Goal: Task Accomplishment & Management: Use online tool/utility

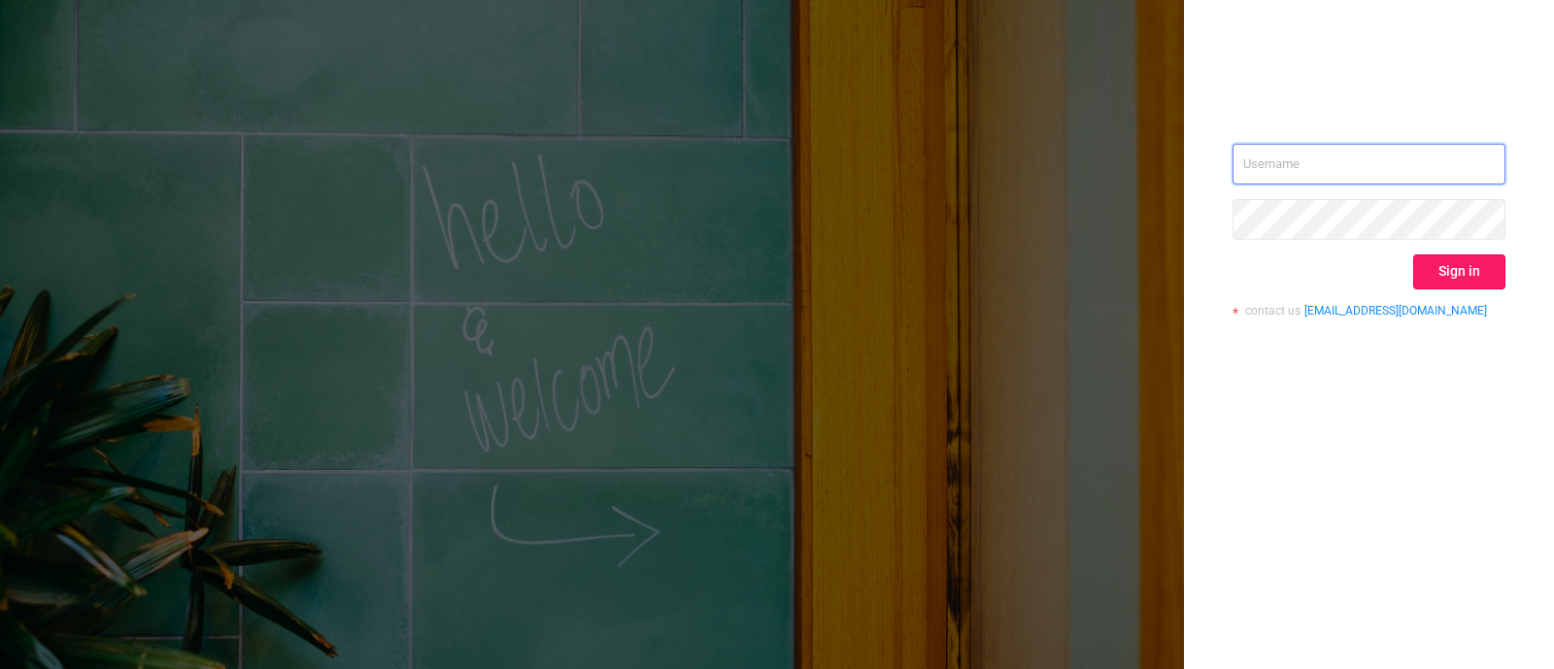
type input "[EMAIL_ADDRESS]"
click at [1461, 275] on button "Sign in" at bounding box center [1459, 271] width 92 height 35
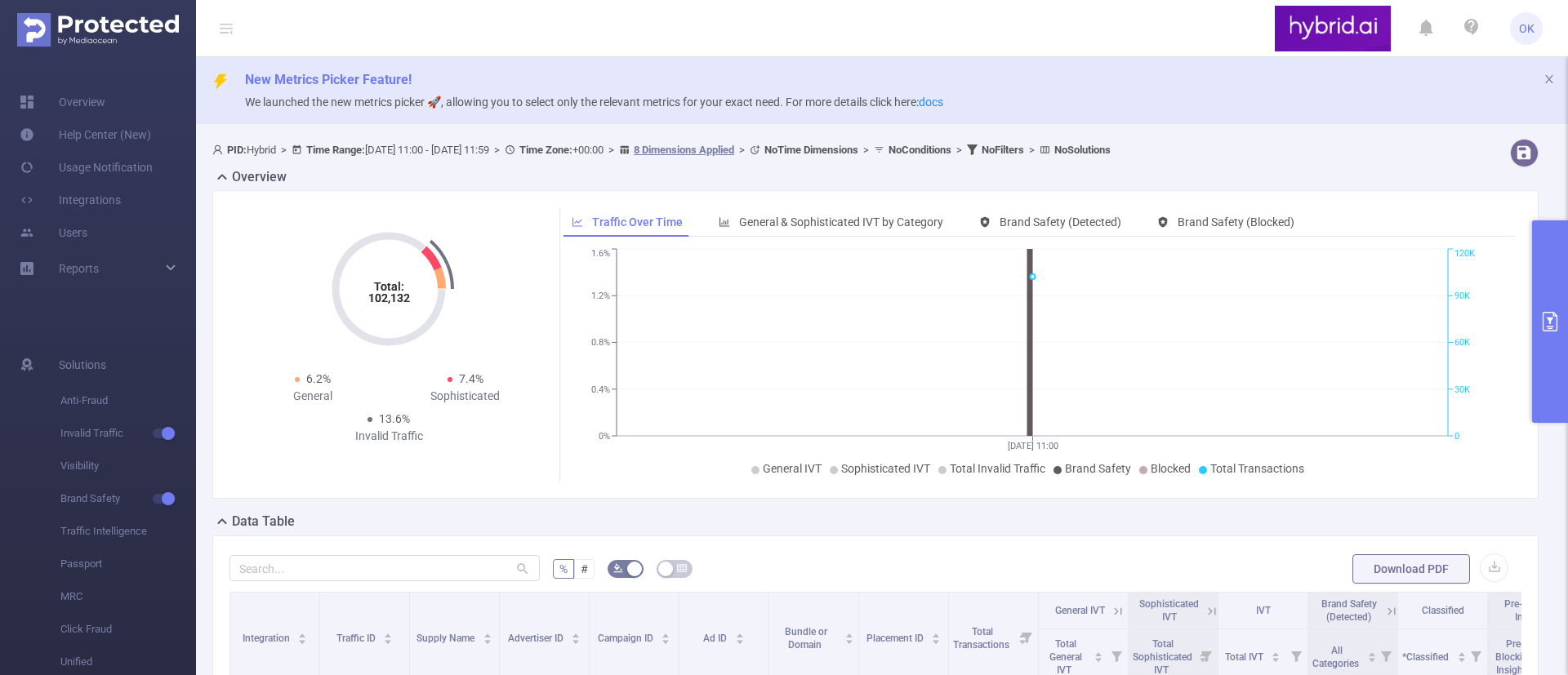
click at [1306, 325] on icon "primary" at bounding box center [1550, 321] width 14 height 19
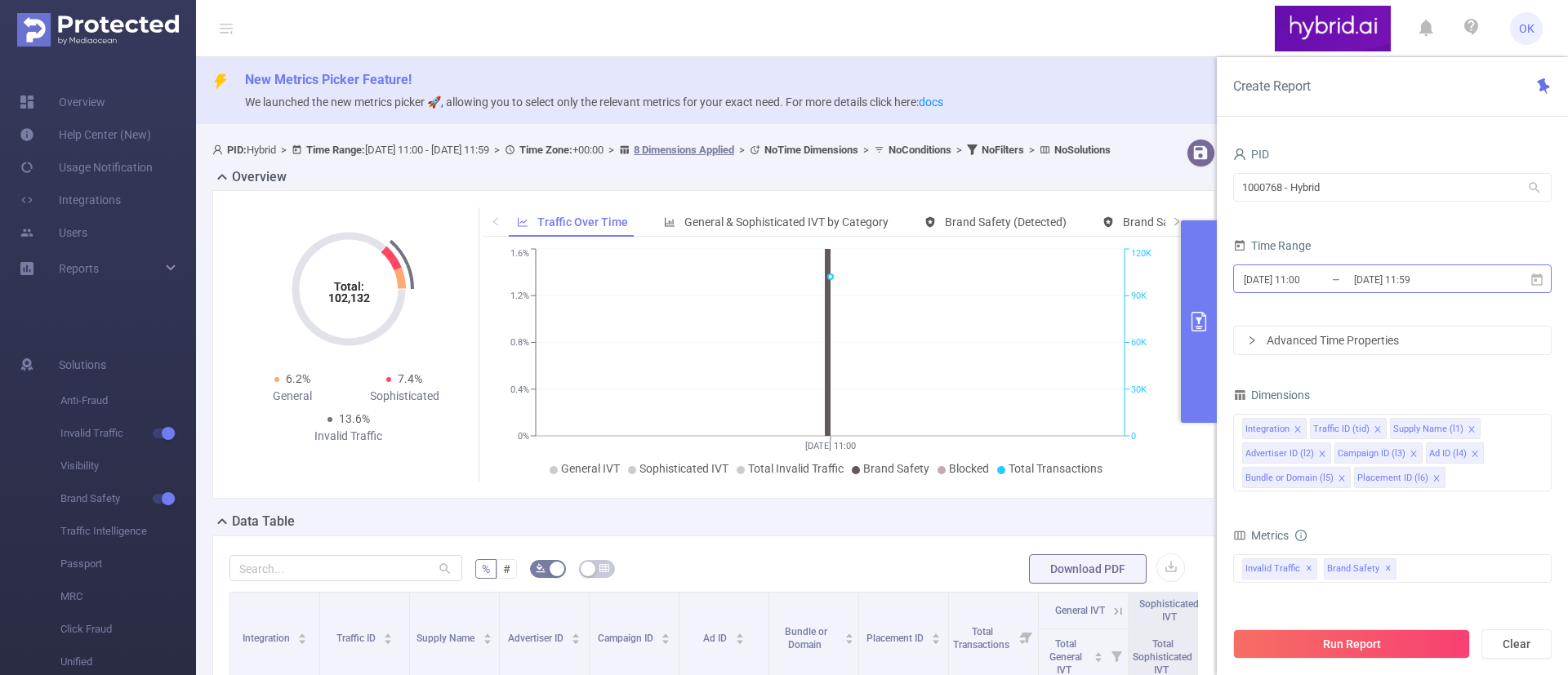
click at [1306, 278] on input "[DATE] 11:59" at bounding box center [1418, 280] width 132 height 22
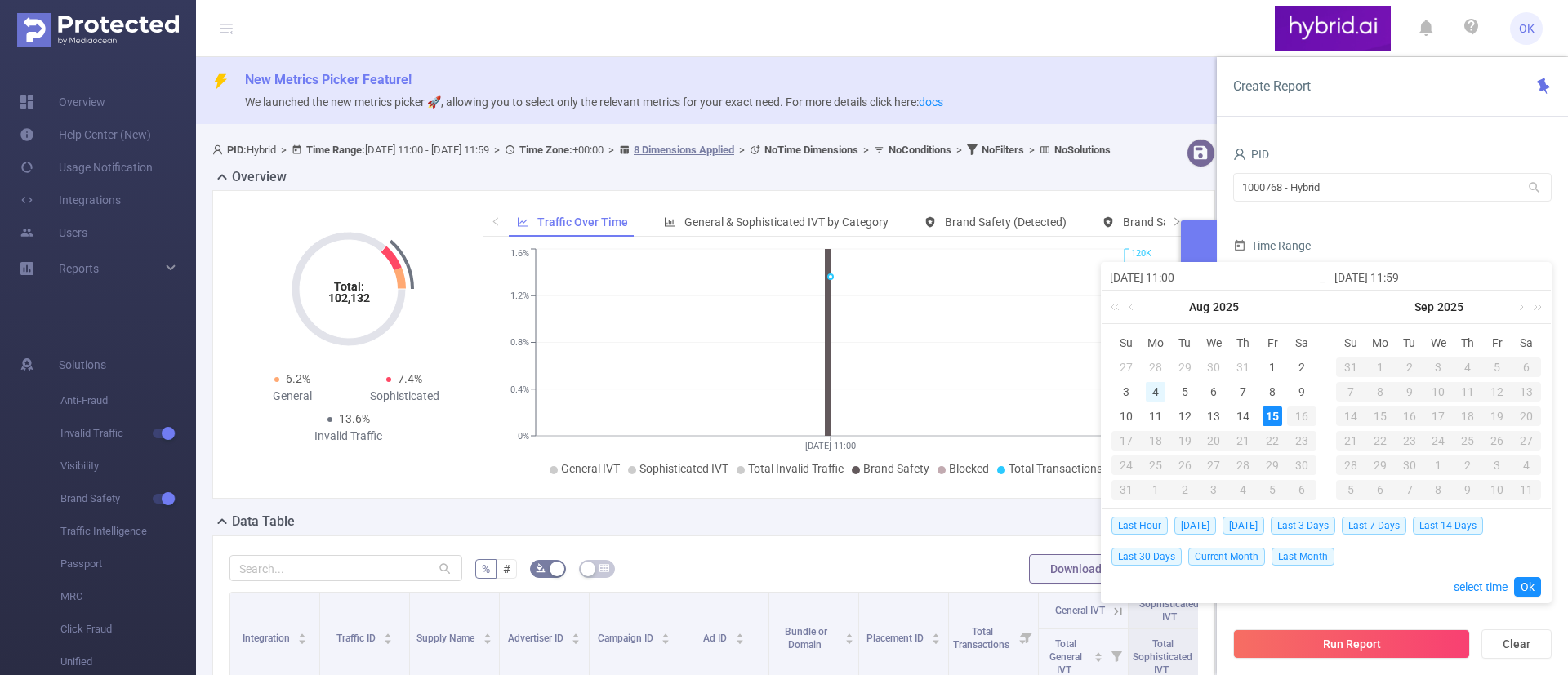
click at [1154, 389] on div "4" at bounding box center [1155, 392] width 19 height 19
click at [1215, 416] on div "13" at bounding box center [1213, 416] width 19 height 19
type input "[DATE] 11:00"
type input "[DATE] 11:59"
type input "[DATE] 11:00"
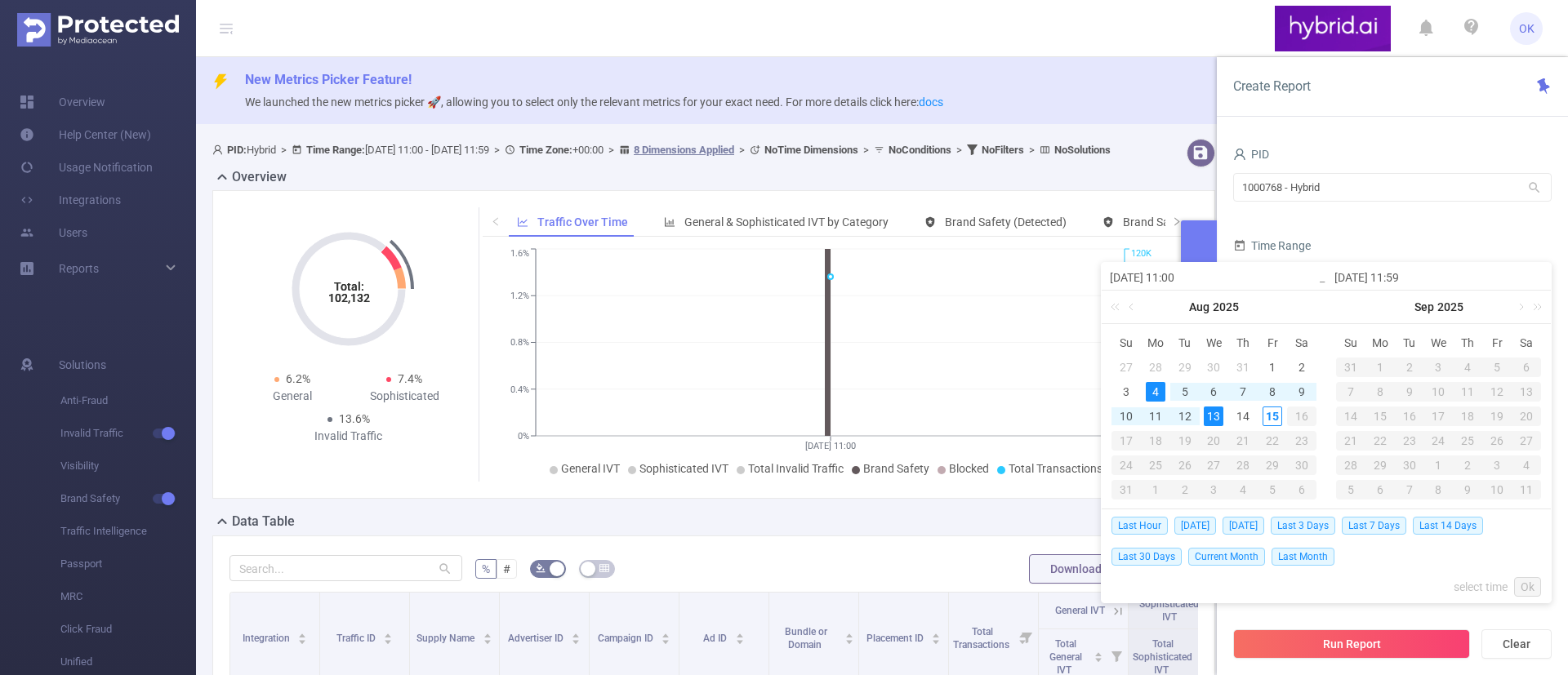
type input "[DATE] 11:59"
click at [1306, 562] on link "Ok" at bounding box center [1528, 587] width 27 height 19
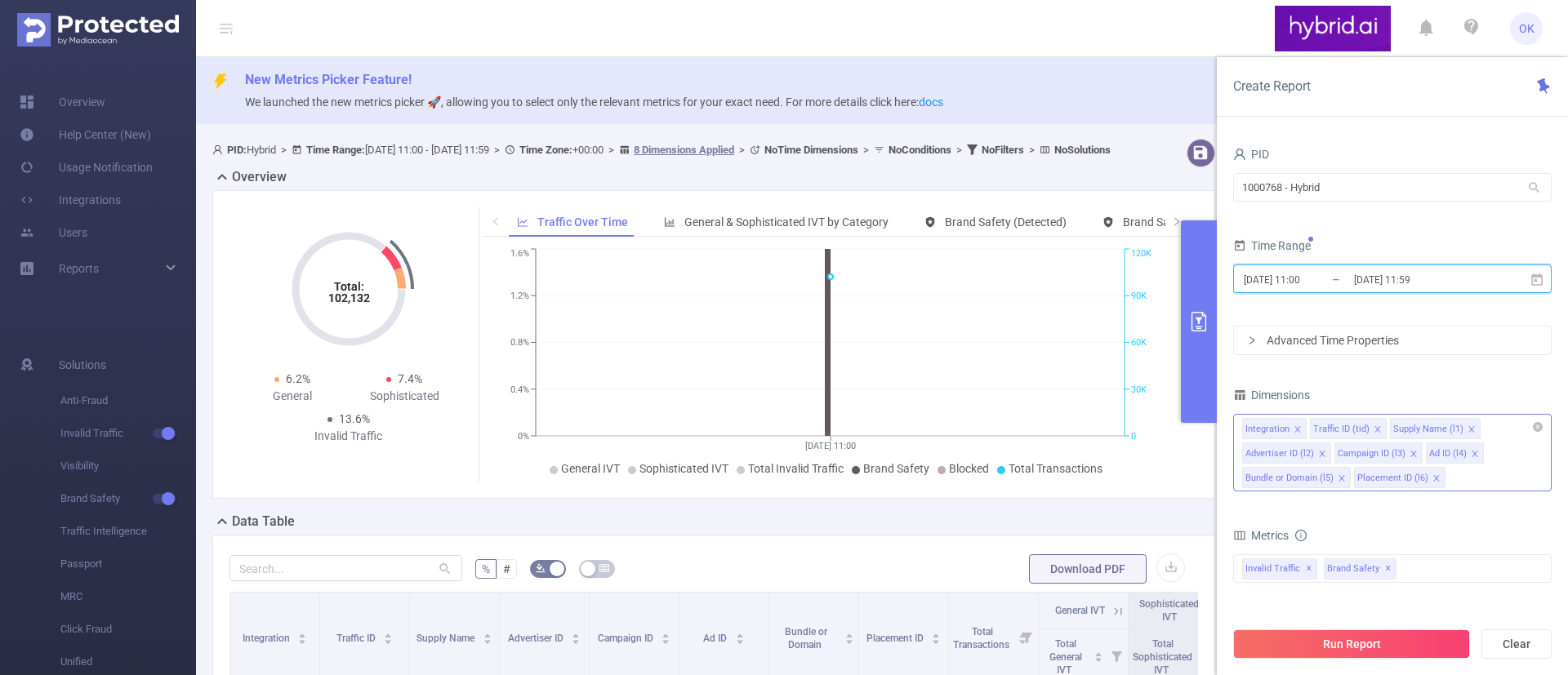
click at [1291, 426] on li "Integration" at bounding box center [1274, 428] width 65 height 21
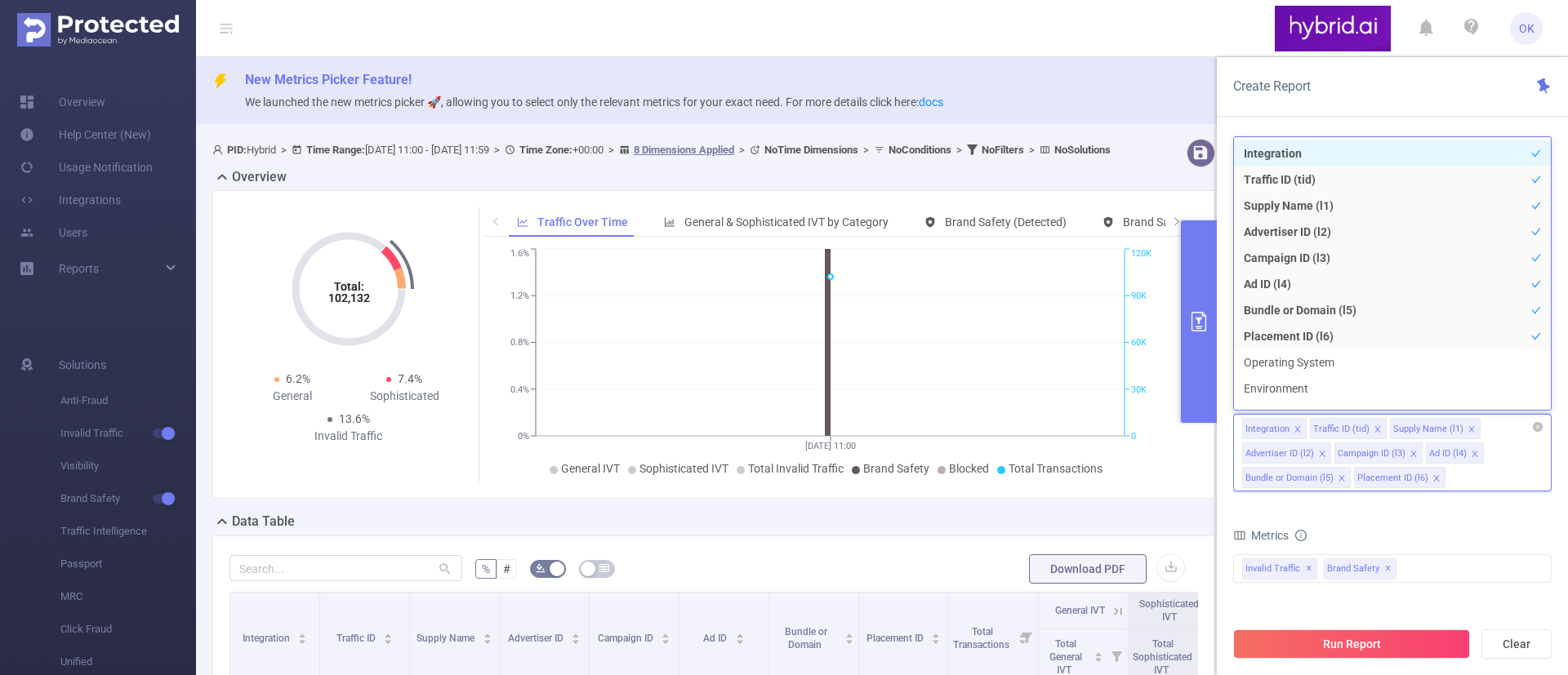
click at [1296, 428] on icon "icon: close" at bounding box center [1297, 430] width 8 height 8
click at [1306, 428] on icon "icon: close" at bounding box center [1310, 430] width 8 height 8
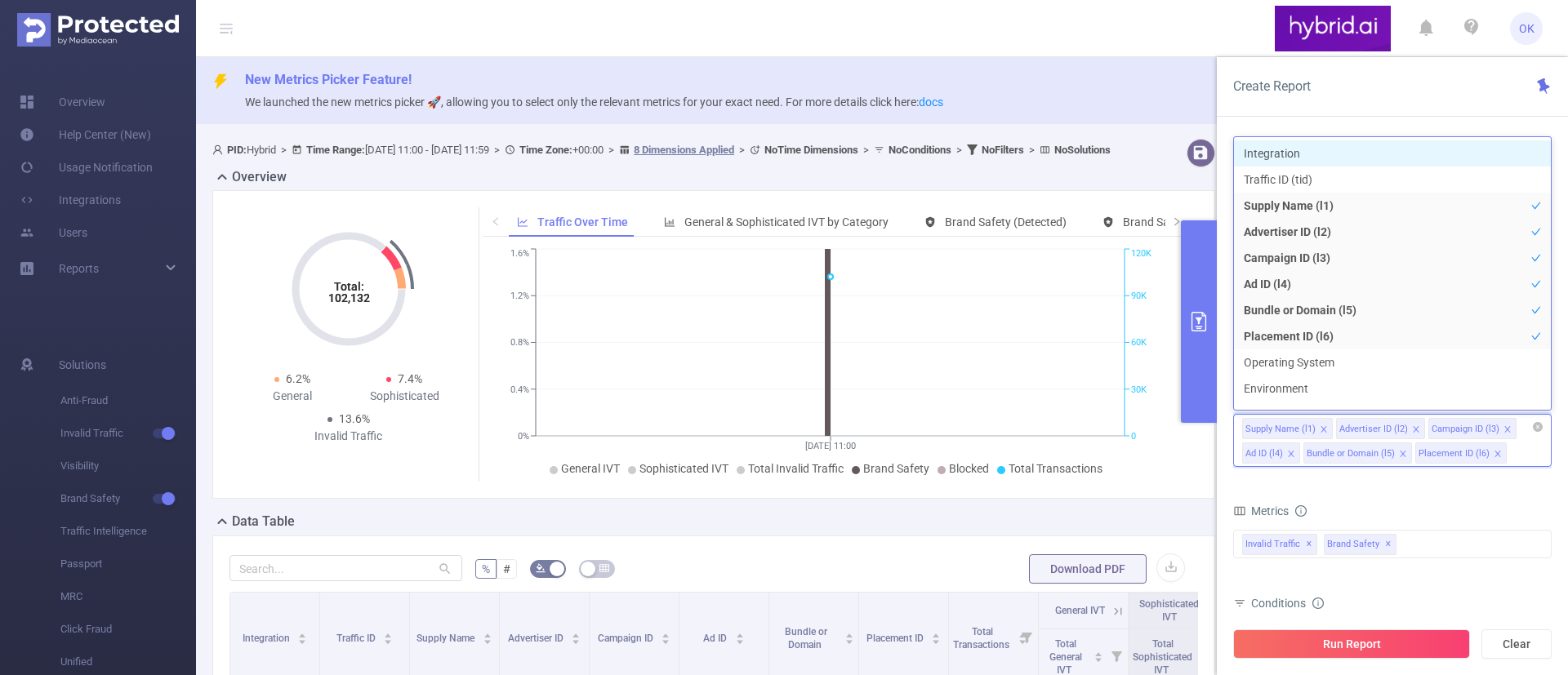
click at [1291, 456] on icon "icon: close" at bounding box center [1291, 454] width 8 height 8
click at [1306, 455] on icon "icon: close" at bounding box center [1436, 454] width 8 height 8
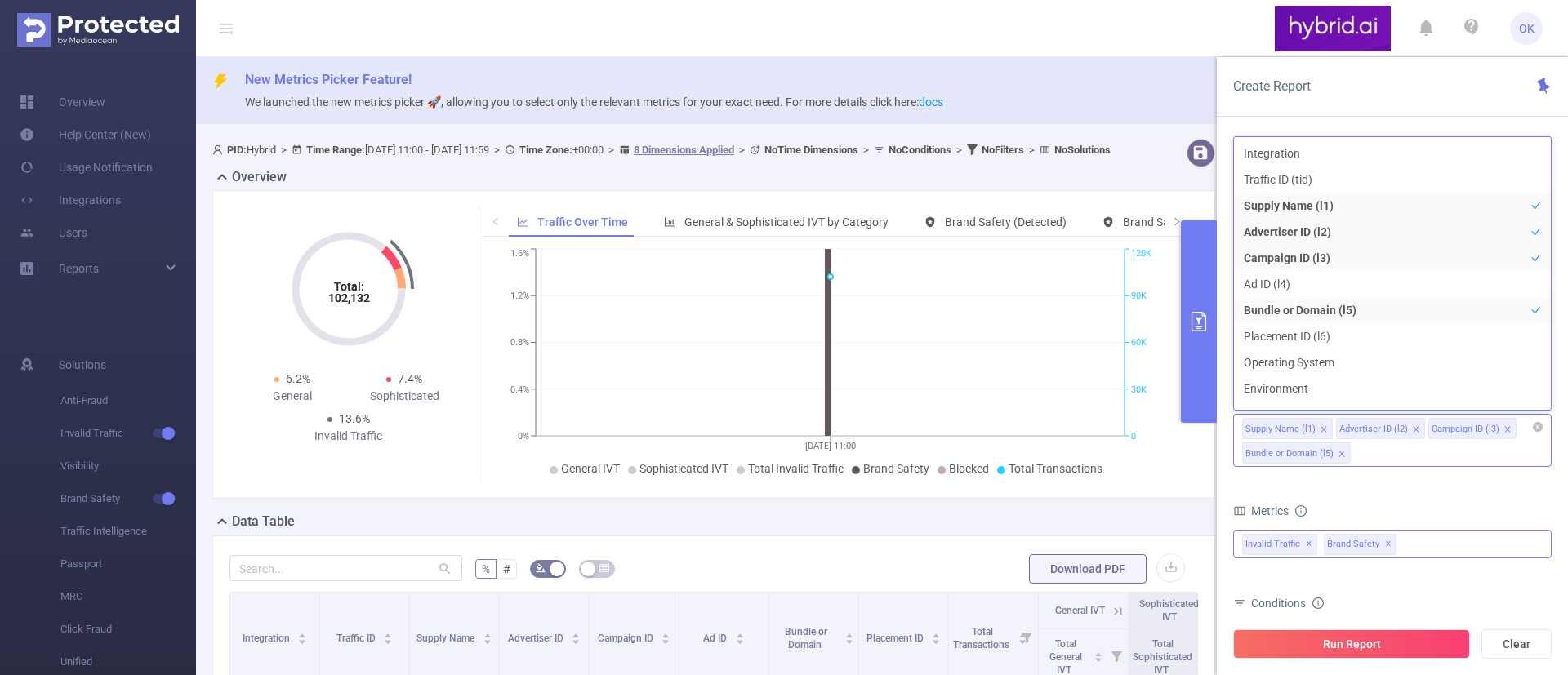
click at [1306, 546] on div "Invalid Traffic ✕ Brand Safety ✕" at bounding box center [1391, 544] width 319 height 29
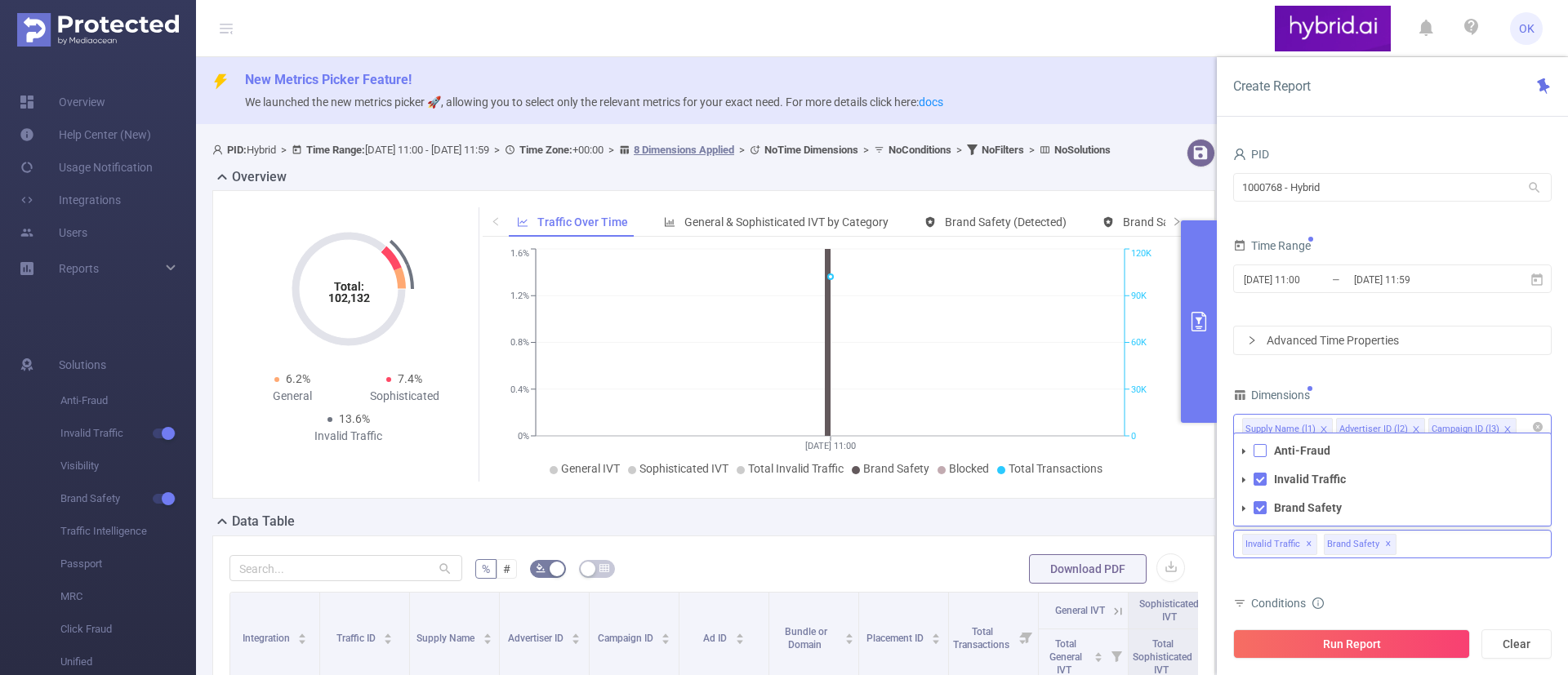
click at [1258, 449] on span at bounding box center [1260, 451] width 13 height 13
drag, startPoint x: 1454, startPoint y: 577, endPoint x: 1424, endPoint y: 566, distance: 32.0
click at [1306, 562] on div "Total General IVT Data Centers Disclosed Bots Known Crawlers Irregular Activity…" at bounding box center [1391, 553] width 319 height 48
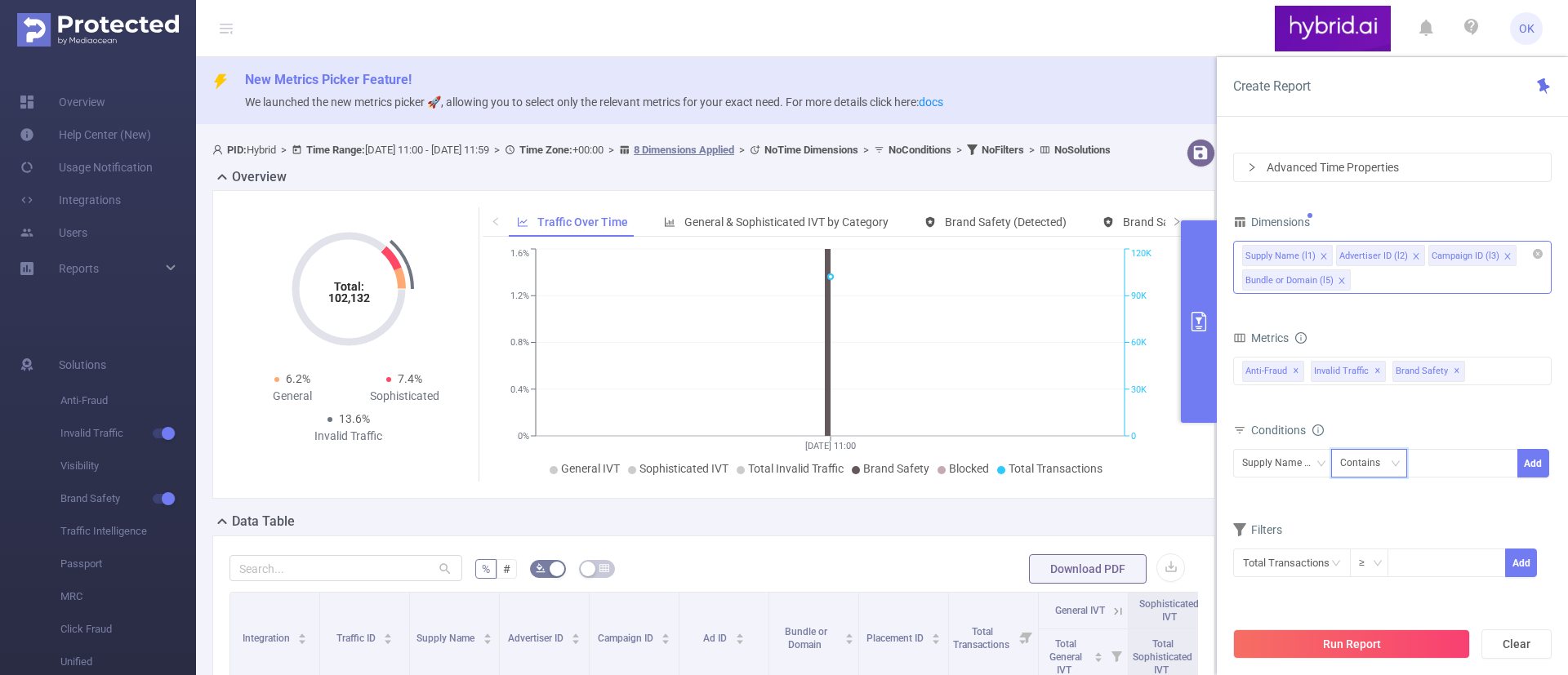
click at [1306, 461] on div "Contains" at bounding box center [1369, 463] width 77 height 29
click at [1306, 460] on icon "icon: down" at bounding box center [1321, 464] width 10 height 10
click at [1296, 520] on li "Advertiser ID (l2)" at bounding box center [1296, 523] width 129 height 26
click at [1306, 462] on div at bounding box center [1462, 463] width 94 height 27
paste input "65159ede7bc72f342ca5da16"
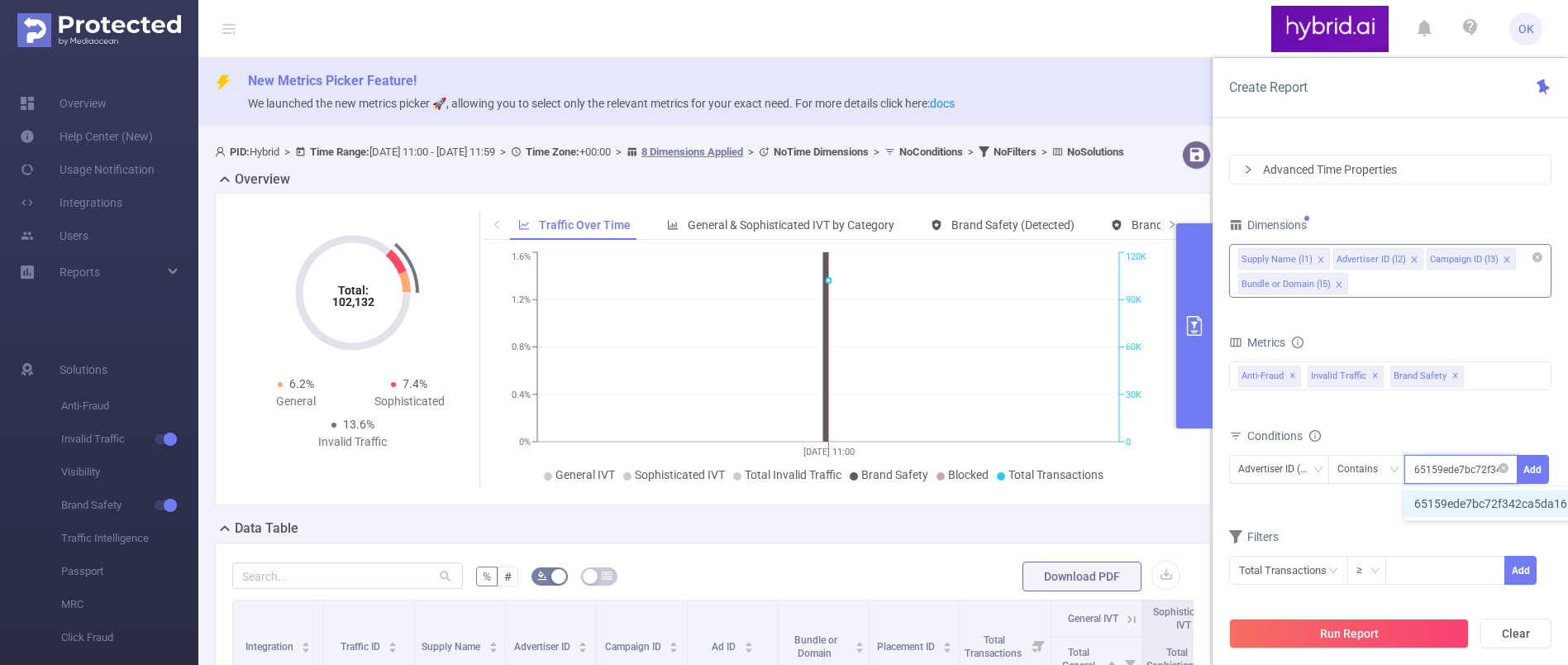
scroll to position [0, 37]
type input "65159ede7bc72f342ca5da16"
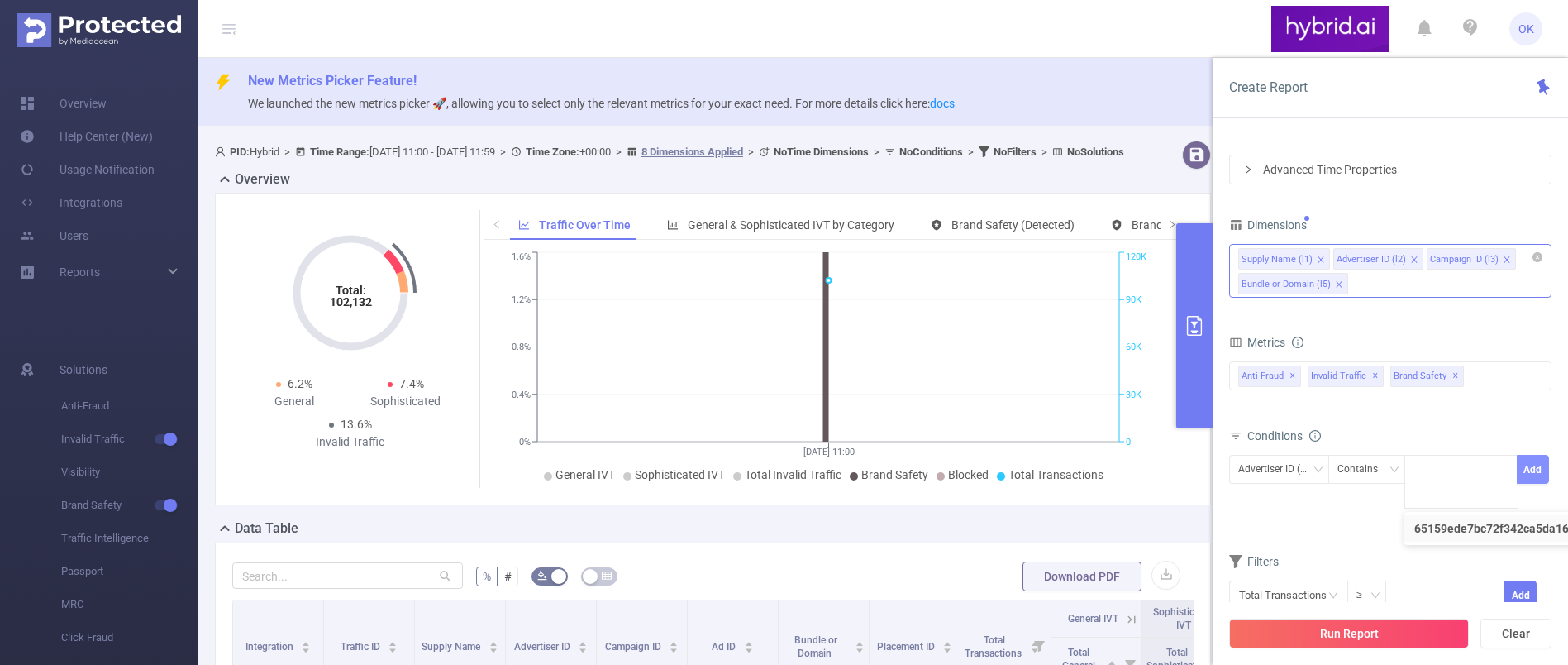
click at [1322, 474] on button "Add" at bounding box center [1533, 469] width 32 height 29
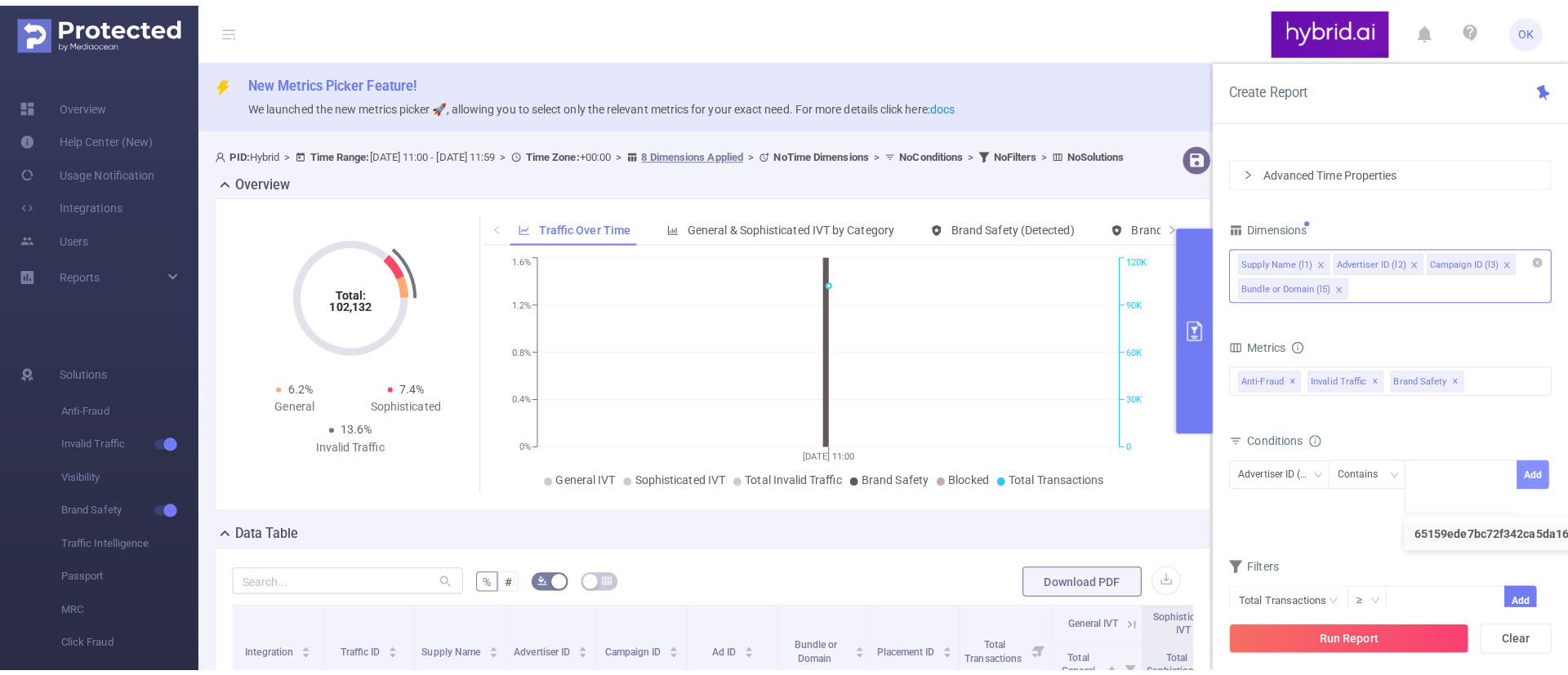
scroll to position [0, 0]
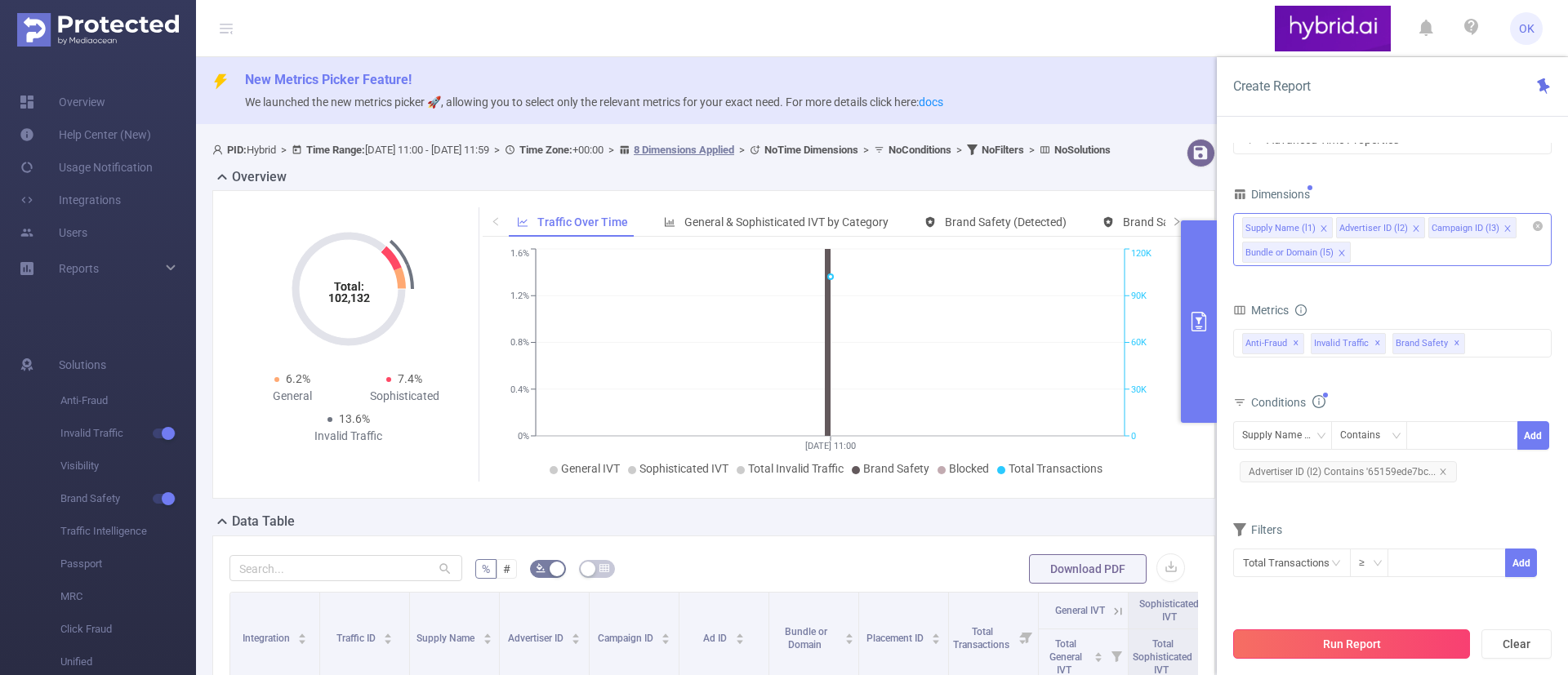
click at [1306, 562] on button "Run Report" at bounding box center [1351, 644] width 237 height 29
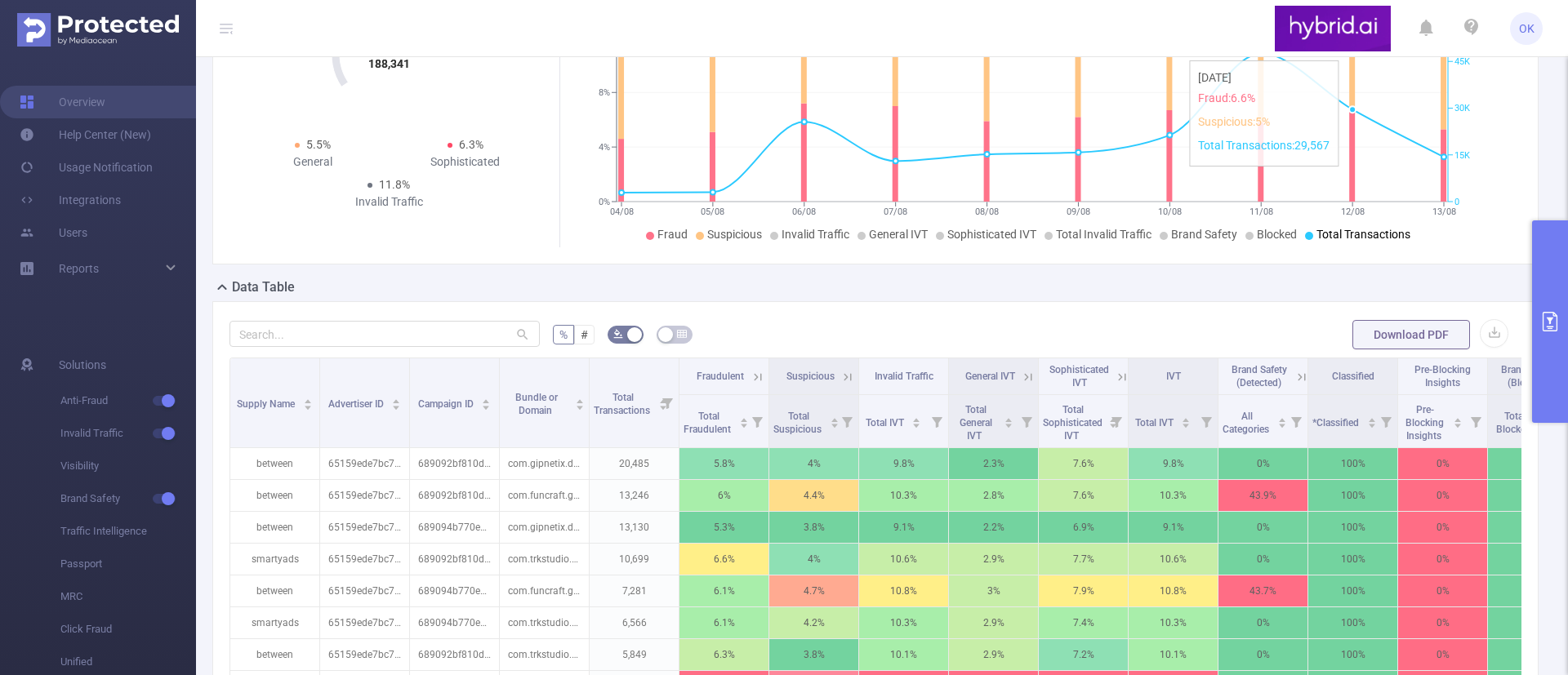
scroll to position [245, 0]
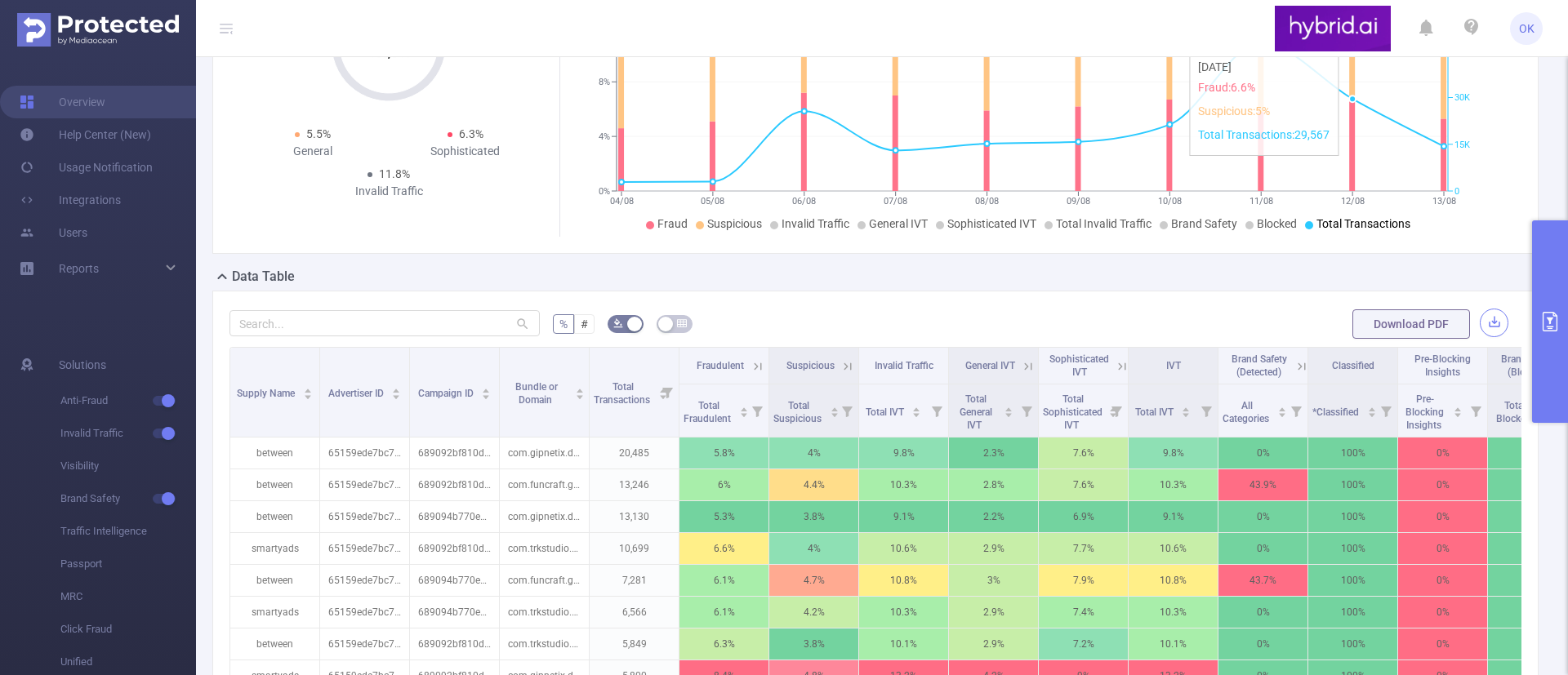
click at [1306, 335] on button "button" at bounding box center [1494, 323] width 29 height 29
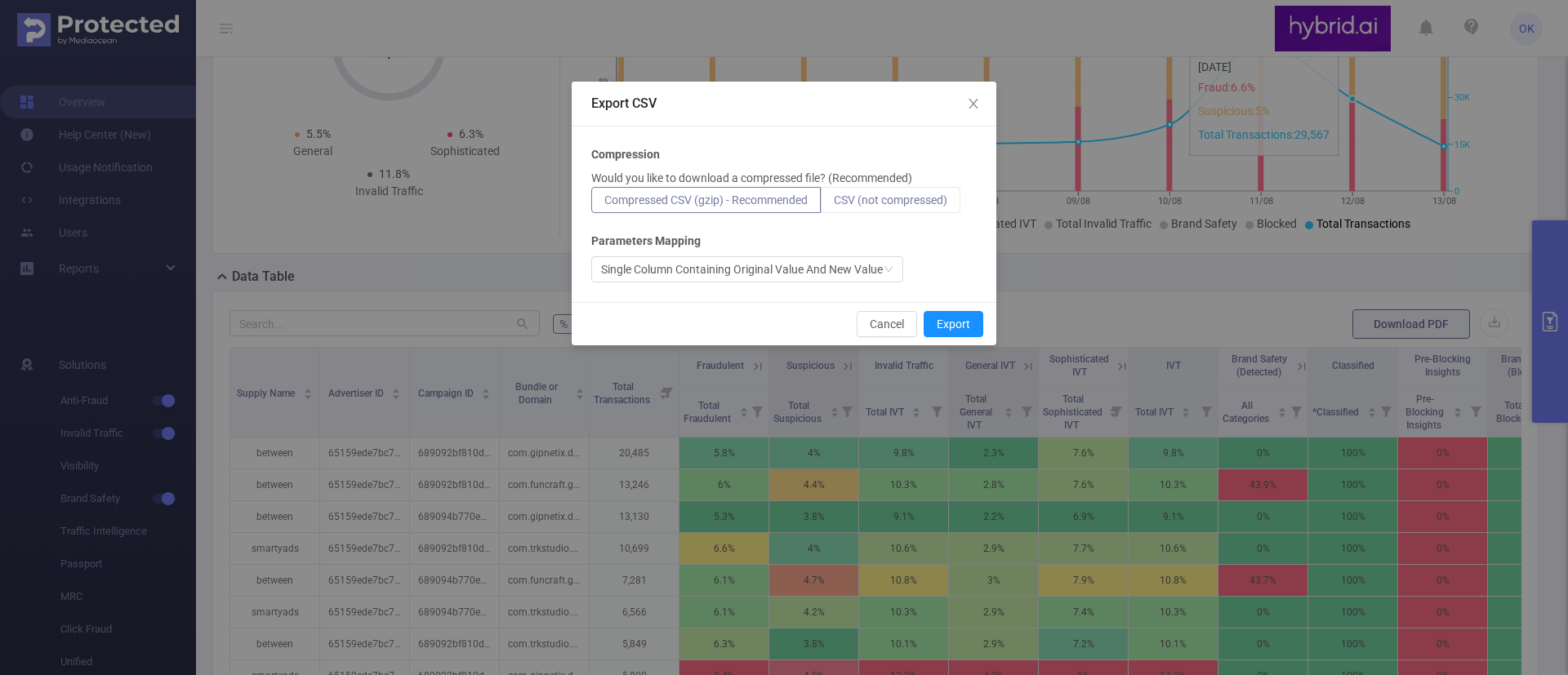
click at [904, 202] on span "CSV (not compressed)" at bounding box center [890, 200] width 114 height 13
click at [834, 204] on input "CSV (not compressed)" at bounding box center [834, 204] width 0 height 0
click at [958, 321] on button "Export" at bounding box center [953, 324] width 60 height 26
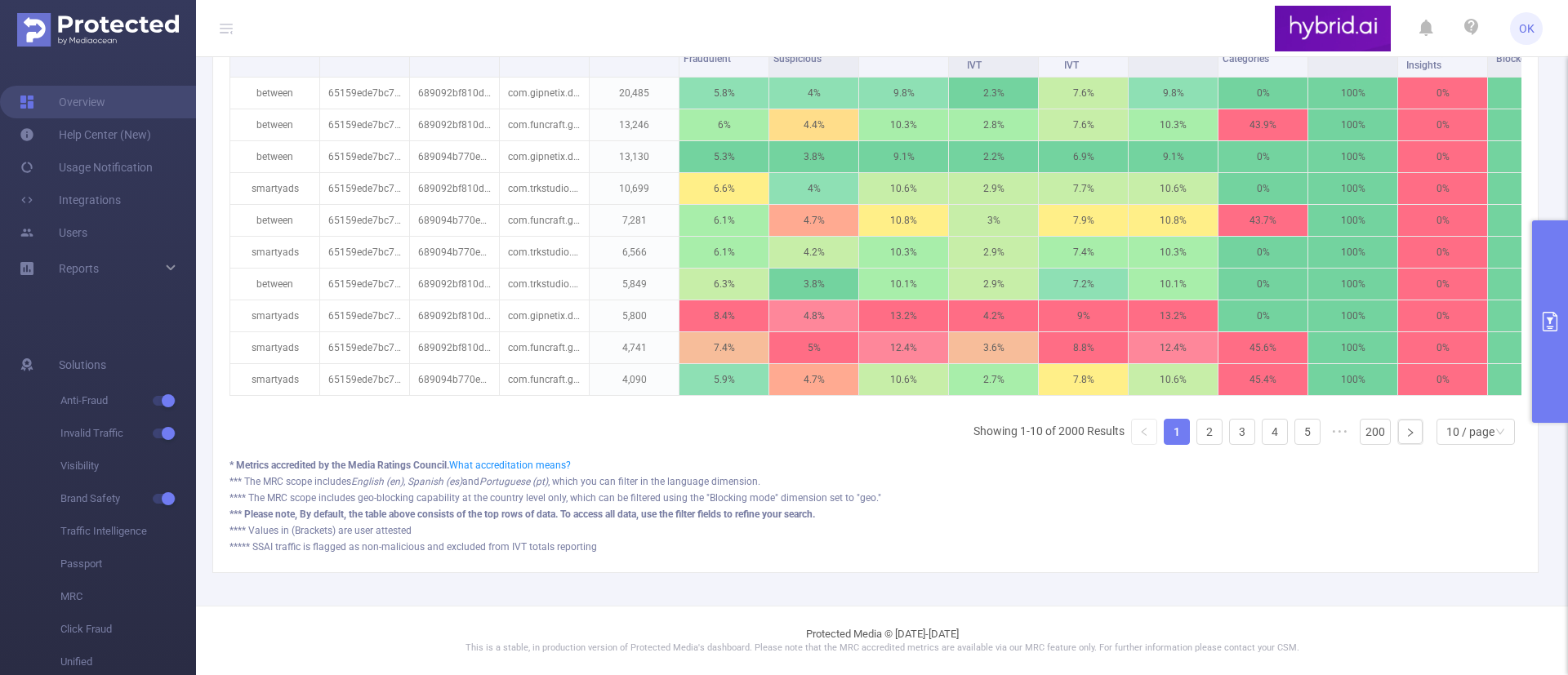
scroll to position [517, 0]
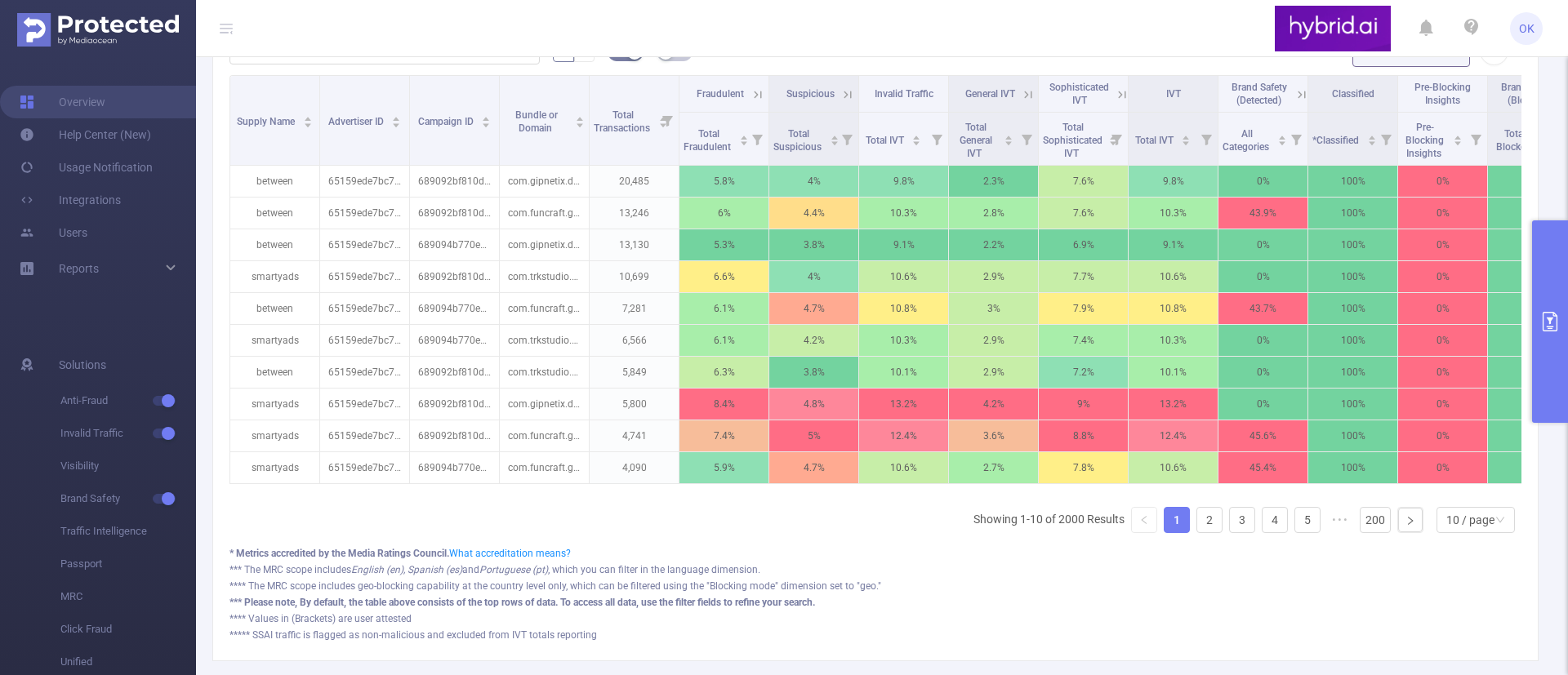
click at [1306, 336] on button "primary" at bounding box center [1550, 321] width 36 height 203
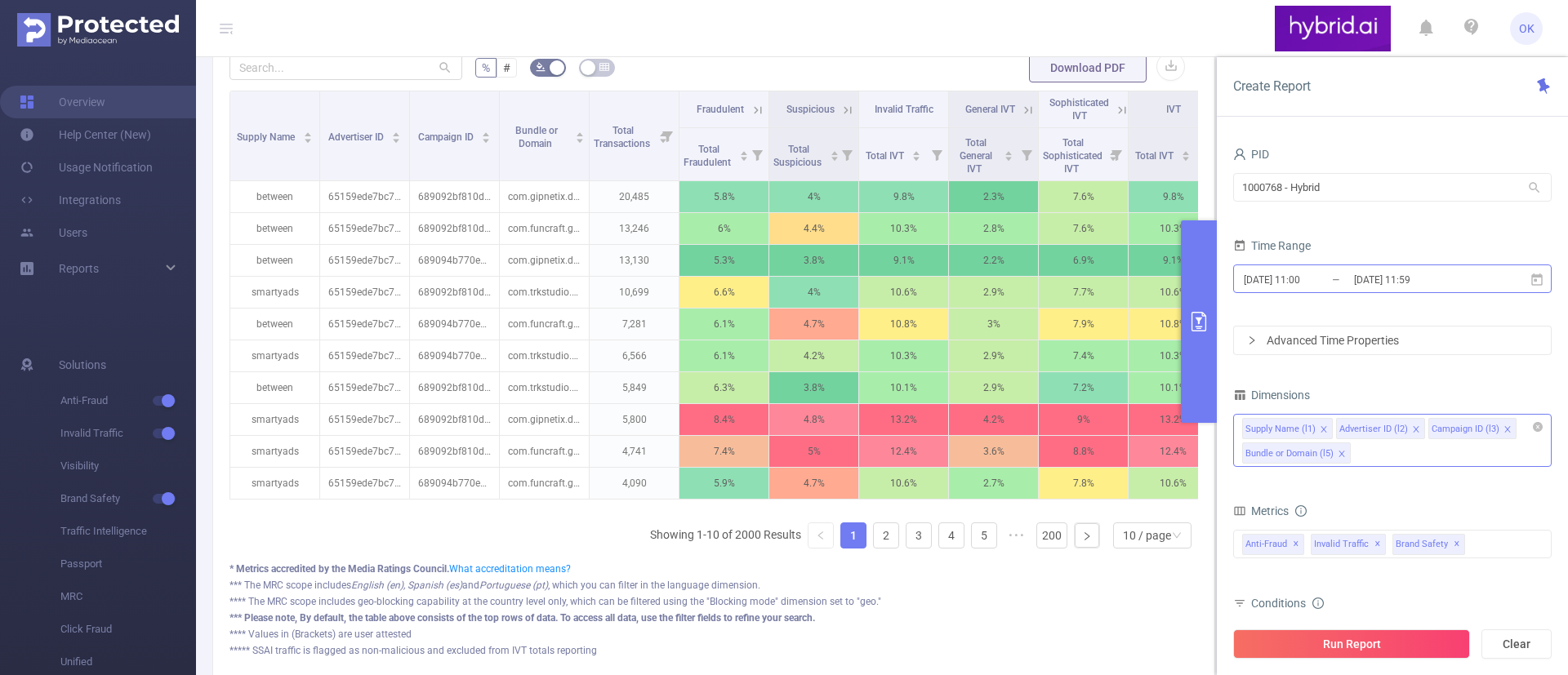
click at [1306, 282] on input "[DATE] 11:59" at bounding box center [1418, 280] width 132 height 22
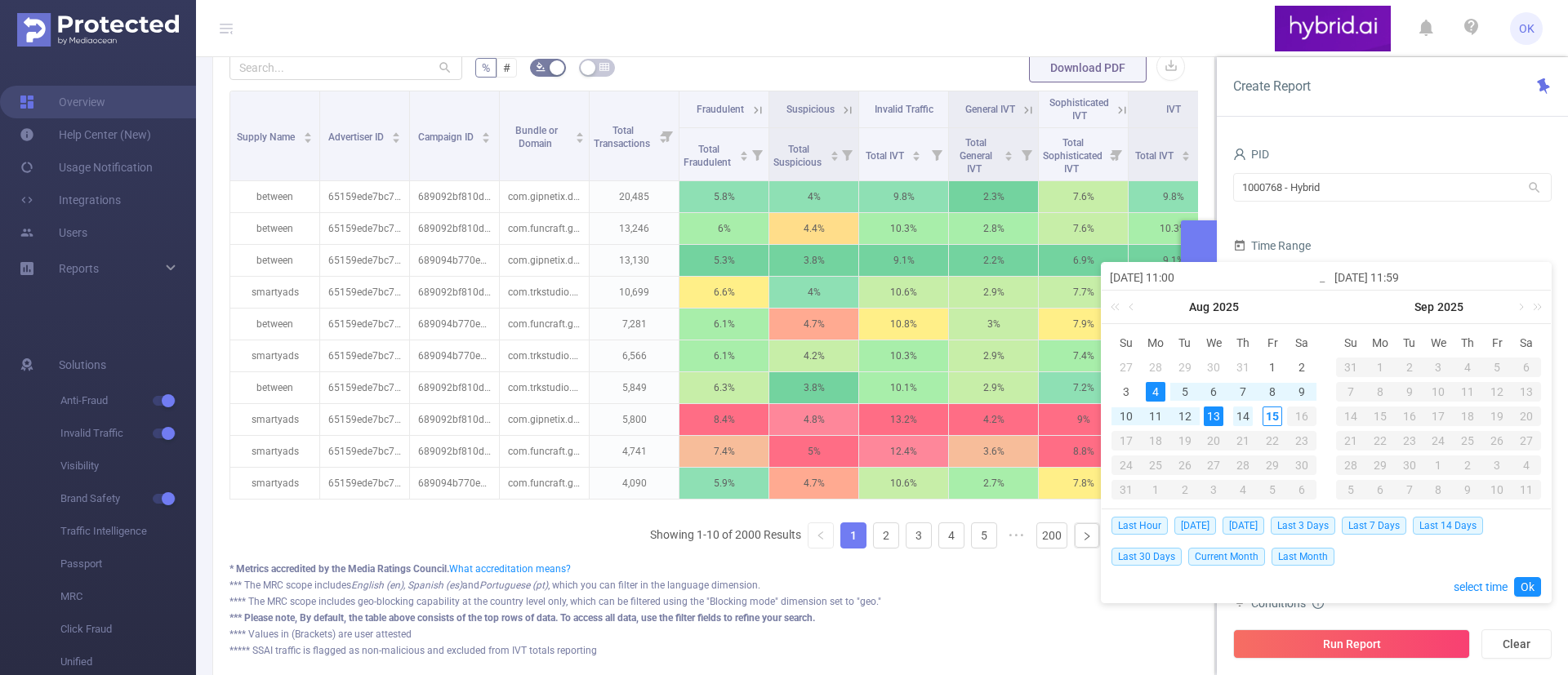
click at [1246, 414] on div "14" at bounding box center [1242, 416] width 19 height 19
click at [1149, 391] on div "4" at bounding box center [1155, 392] width 19 height 19
type input "[DATE] 11:59"
click at [1306, 562] on link "Ok" at bounding box center [1528, 587] width 27 height 19
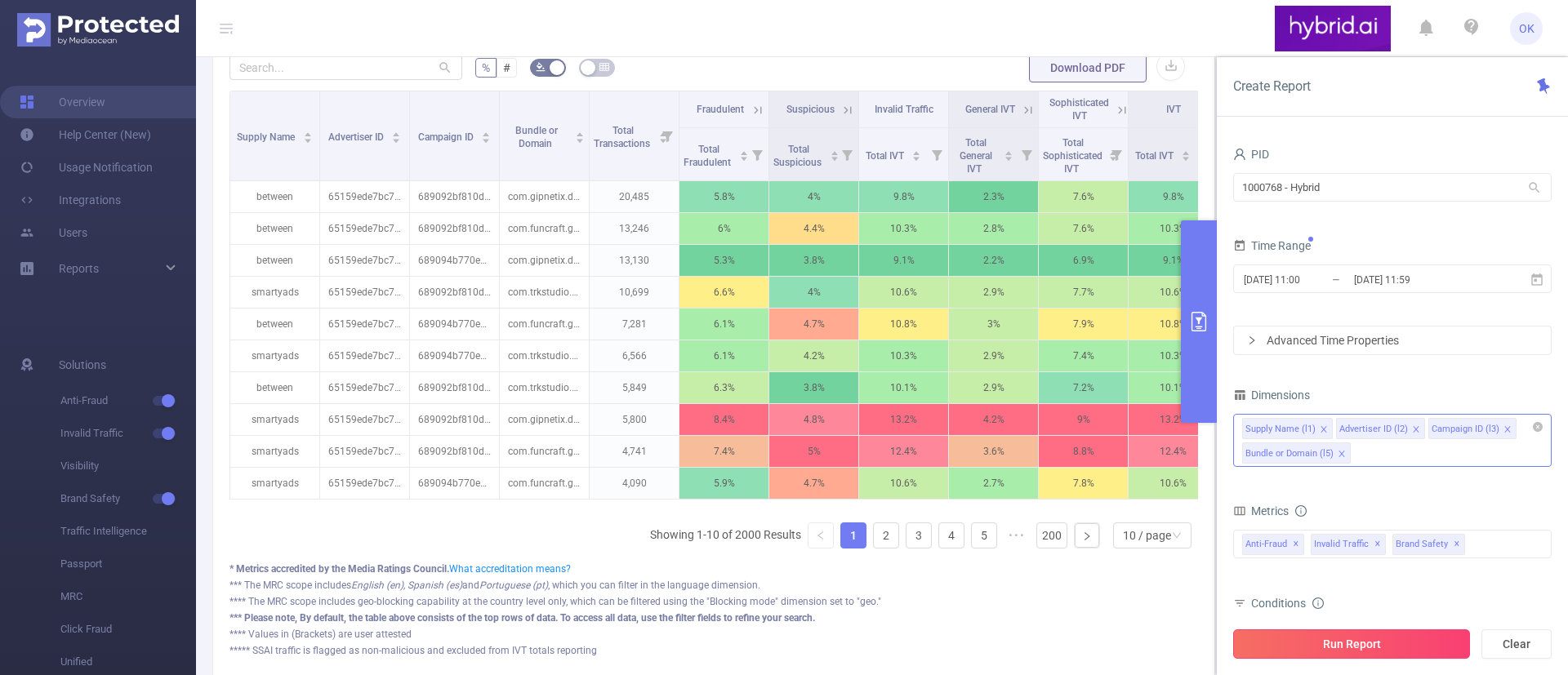
click at [1306, 562] on button "Run Report" at bounding box center [1351, 644] width 237 height 29
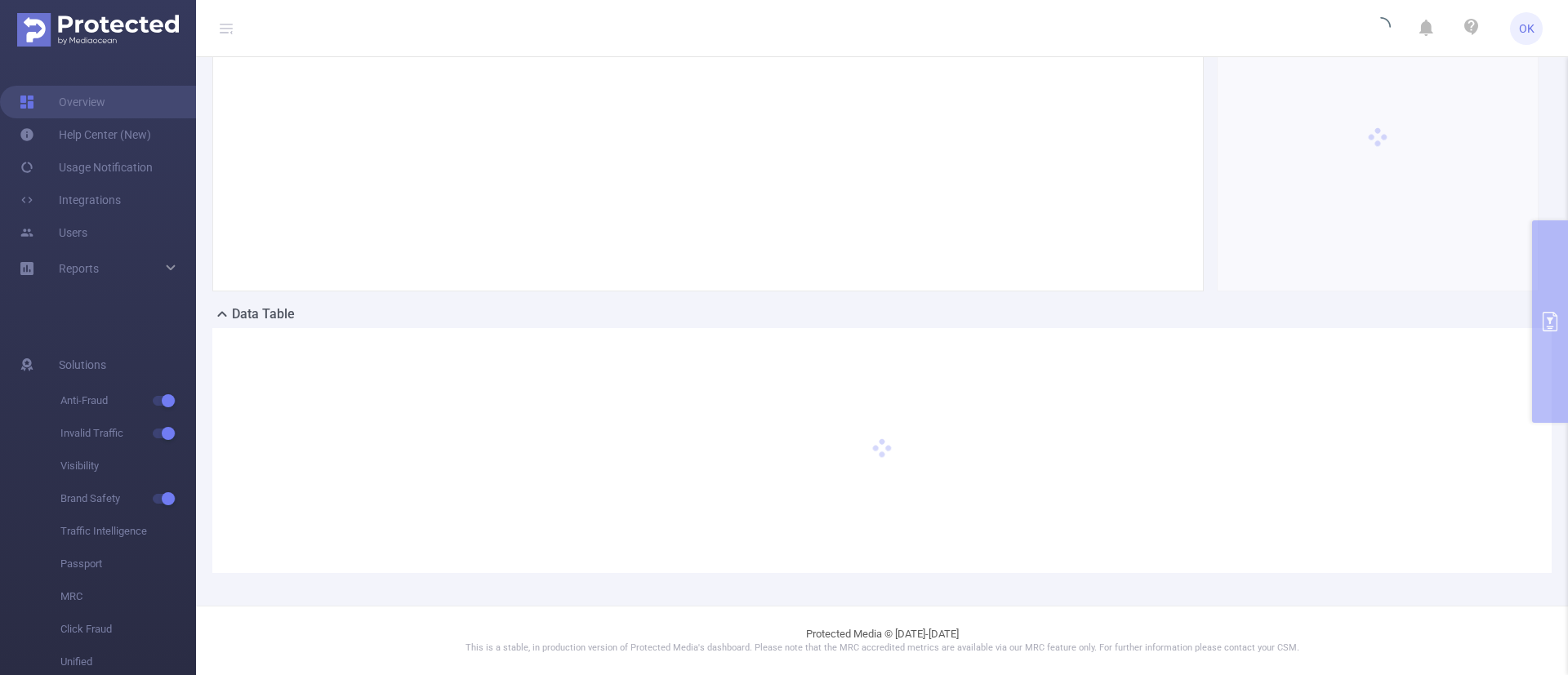
scroll to position [223, 0]
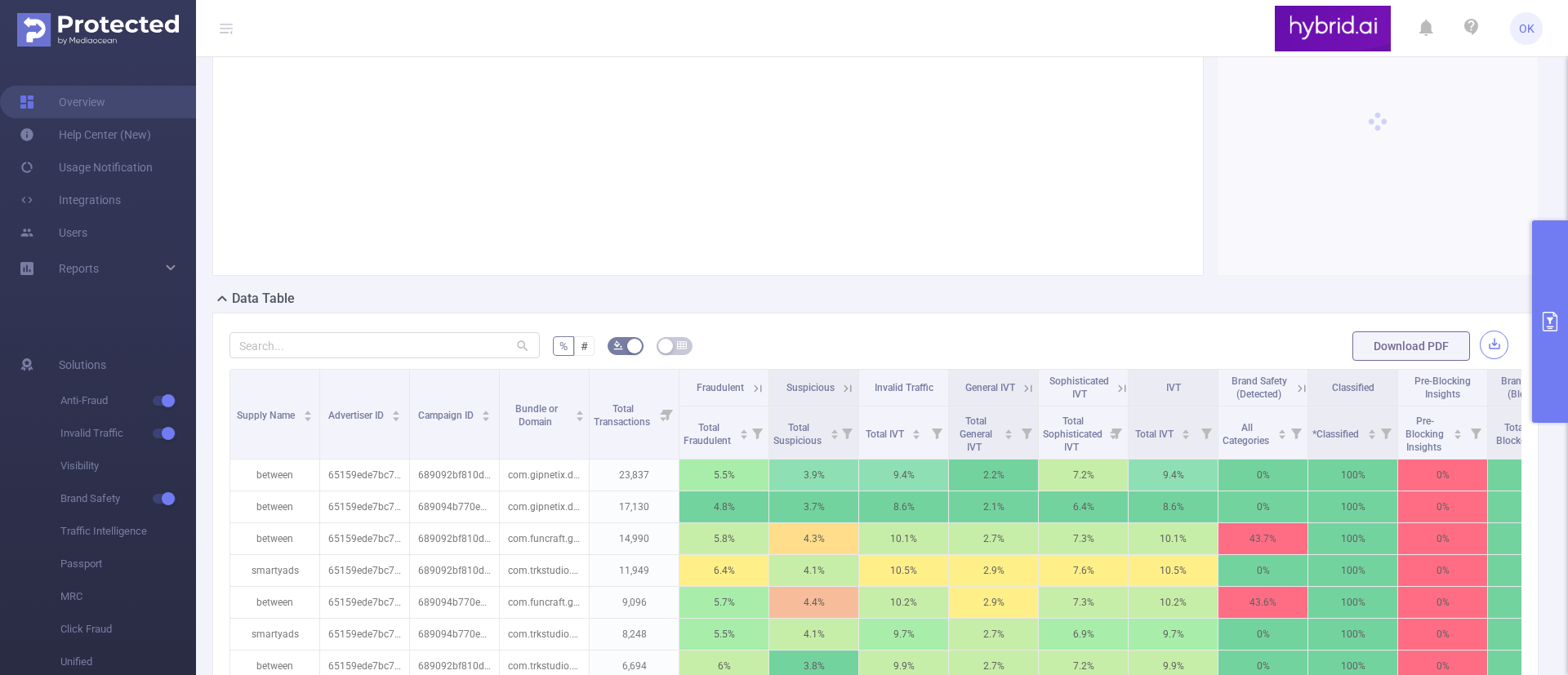
click at [1306, 359] on button "button" at bounding box center [1494, 345] width 29 height 29
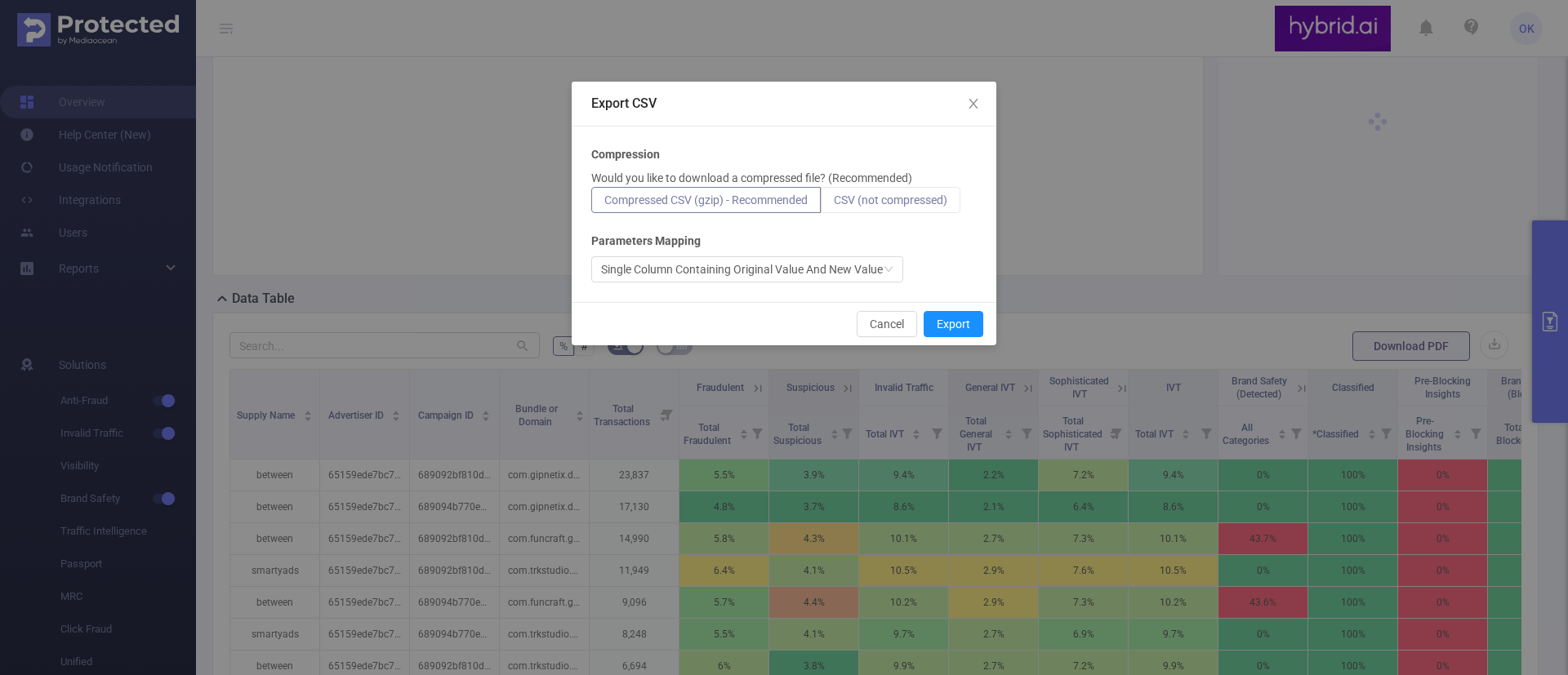
click at [900, 202] on span "CSV (not compressed)" at bounding box center [890, 200] width 114 height 13
click at [834, 204] on input "CSV (not compressed)" at bounding box center [834, 204] width 0 height 0
click at [956, 326] on button "Export" at bounding box center [953, 324] width 60 height 26
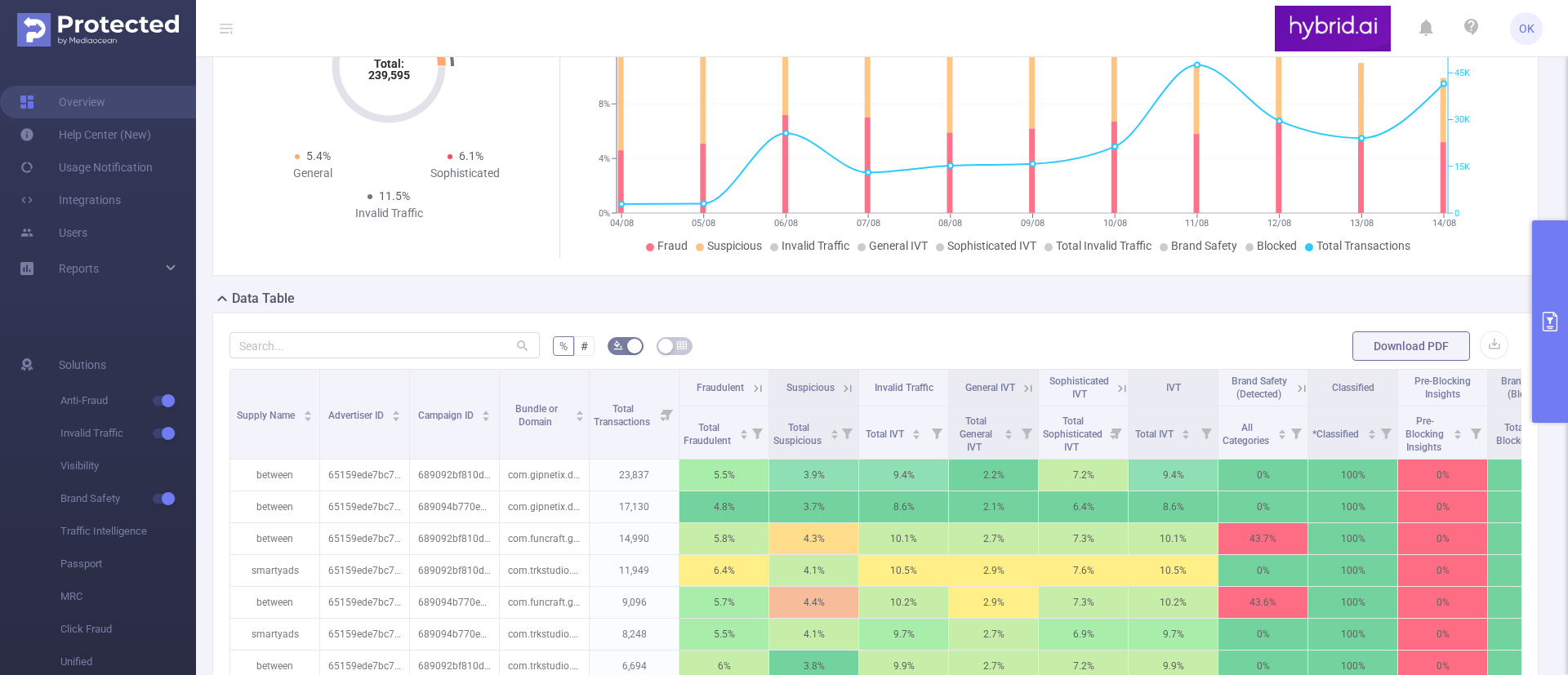
click at [1306, 305] on button "primary" at bounding box center [1550, 321] width 36 height 203
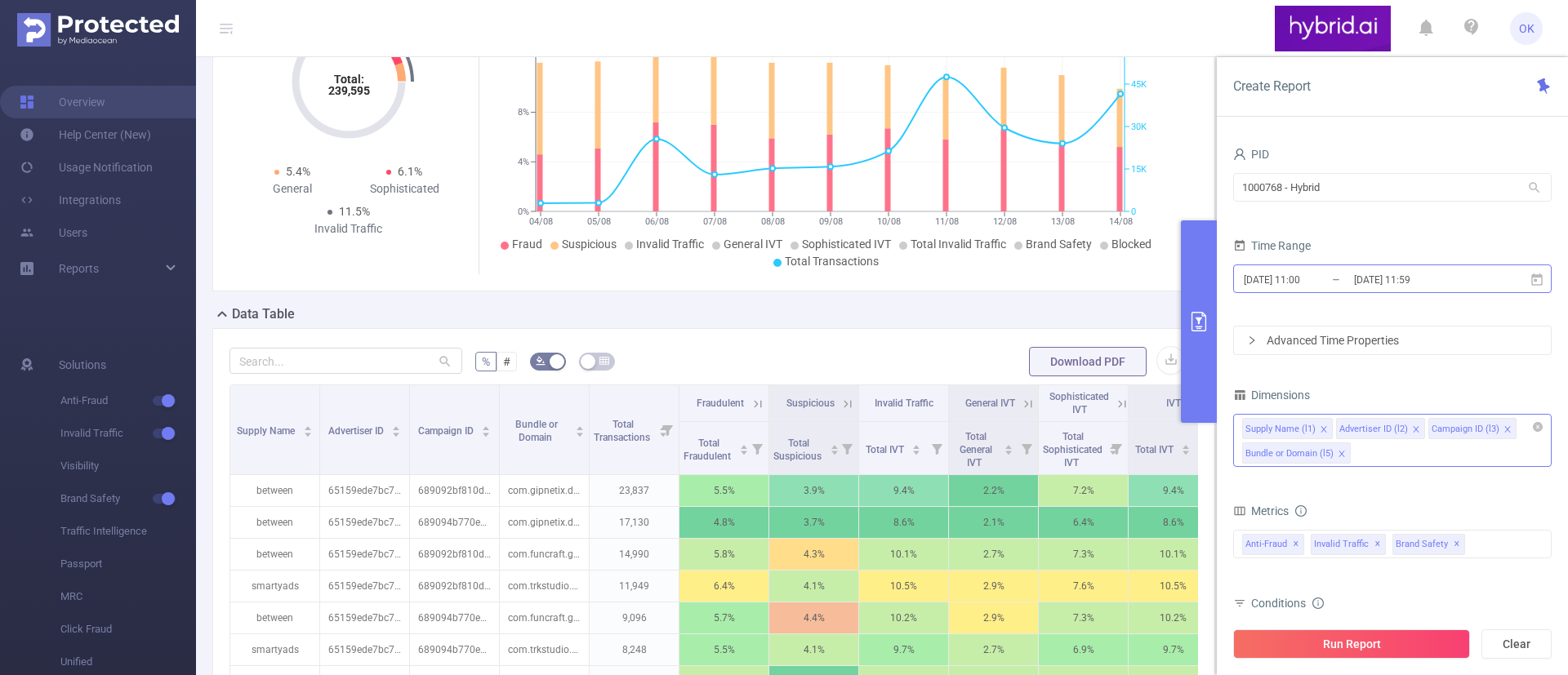
click at [1306, 278] on input "[DATE] 11:59" at bounding box center [1418, 280] width 132 height 22
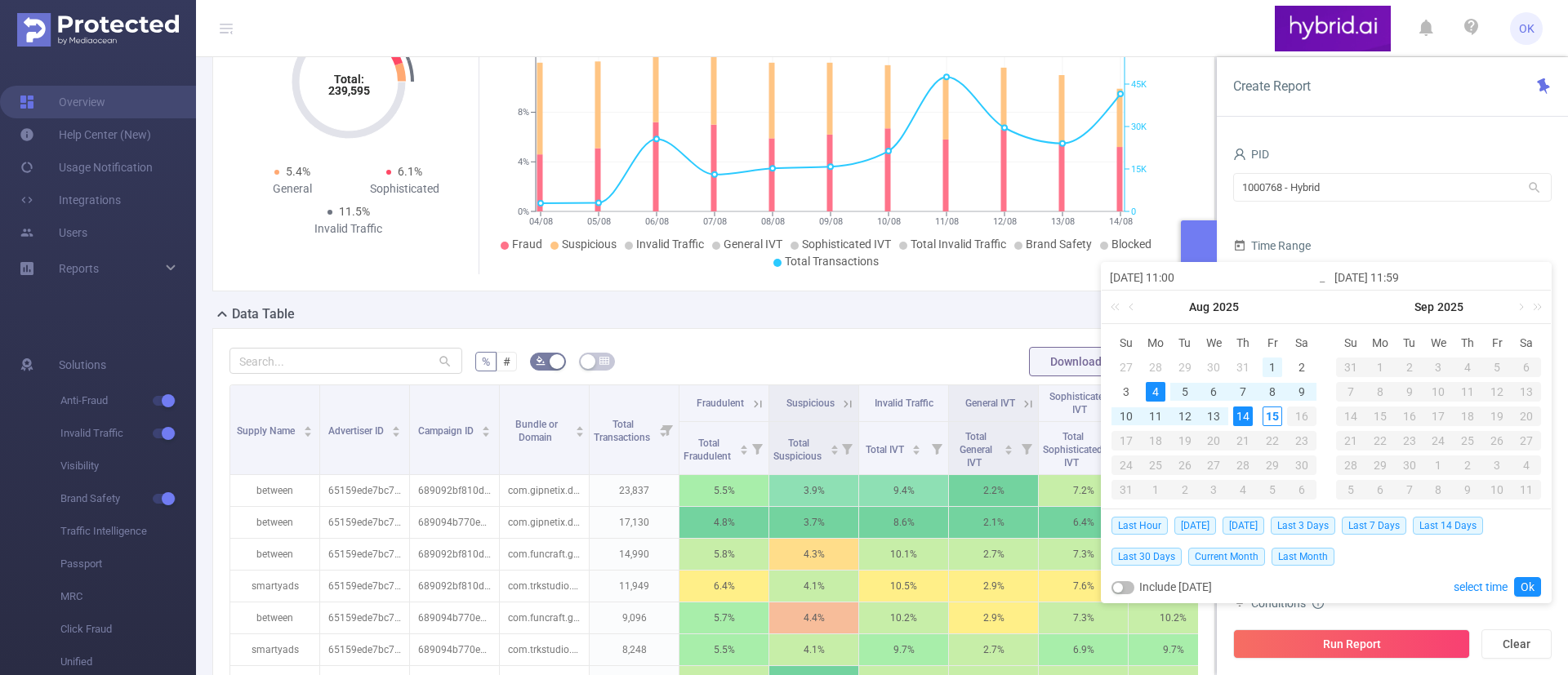
click at [1279, 362] on div "1" at bounding box center [1271, 367] width 19 height 19
click at [1211, 417] on div "13" at bounding box center [1213, 416] width 19 height 19
type input "[DATE] 11:00"
type input "[DATE] 11:59"
type input "[DATE] 11:00"
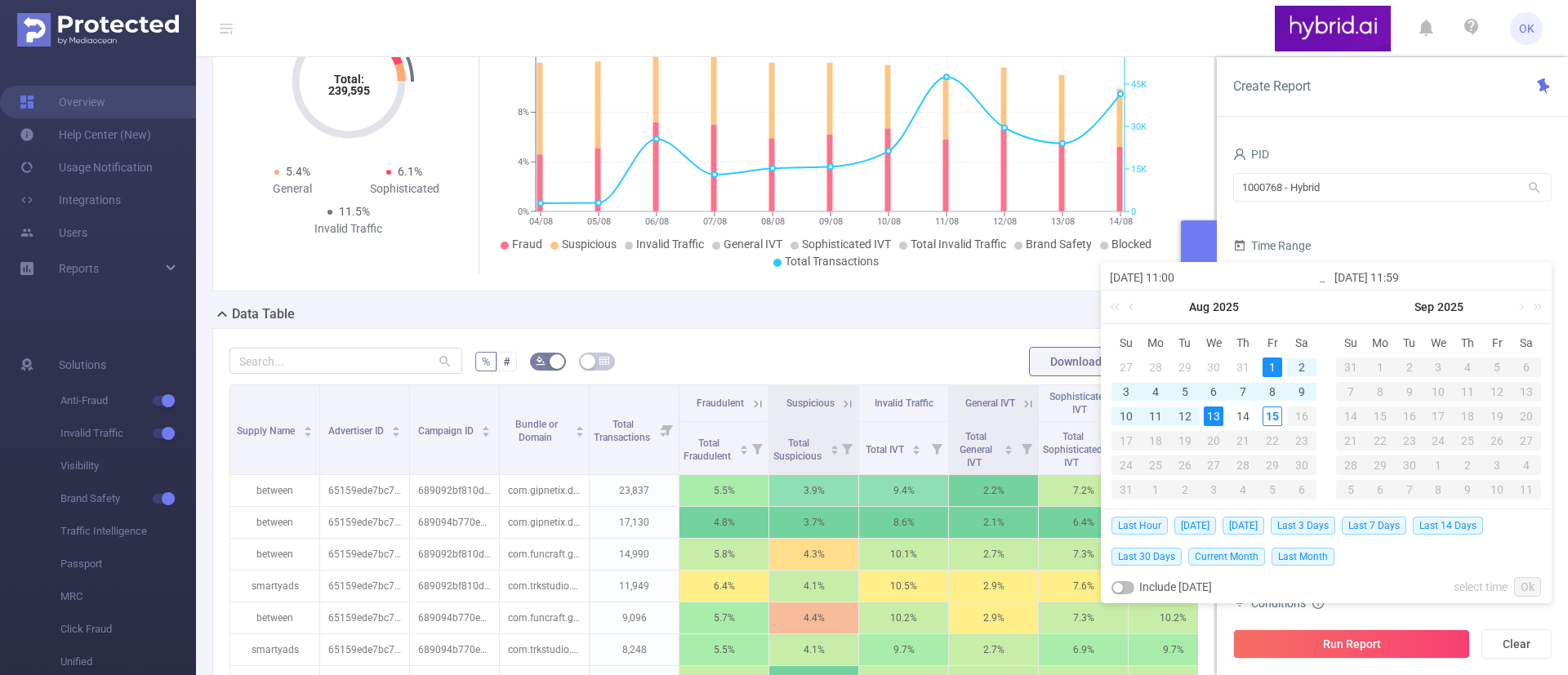
type input "[DATE] 11:59"
click at [1306, 562] on link "Ok" at bounding box center [1528, 587] width 27 height 19
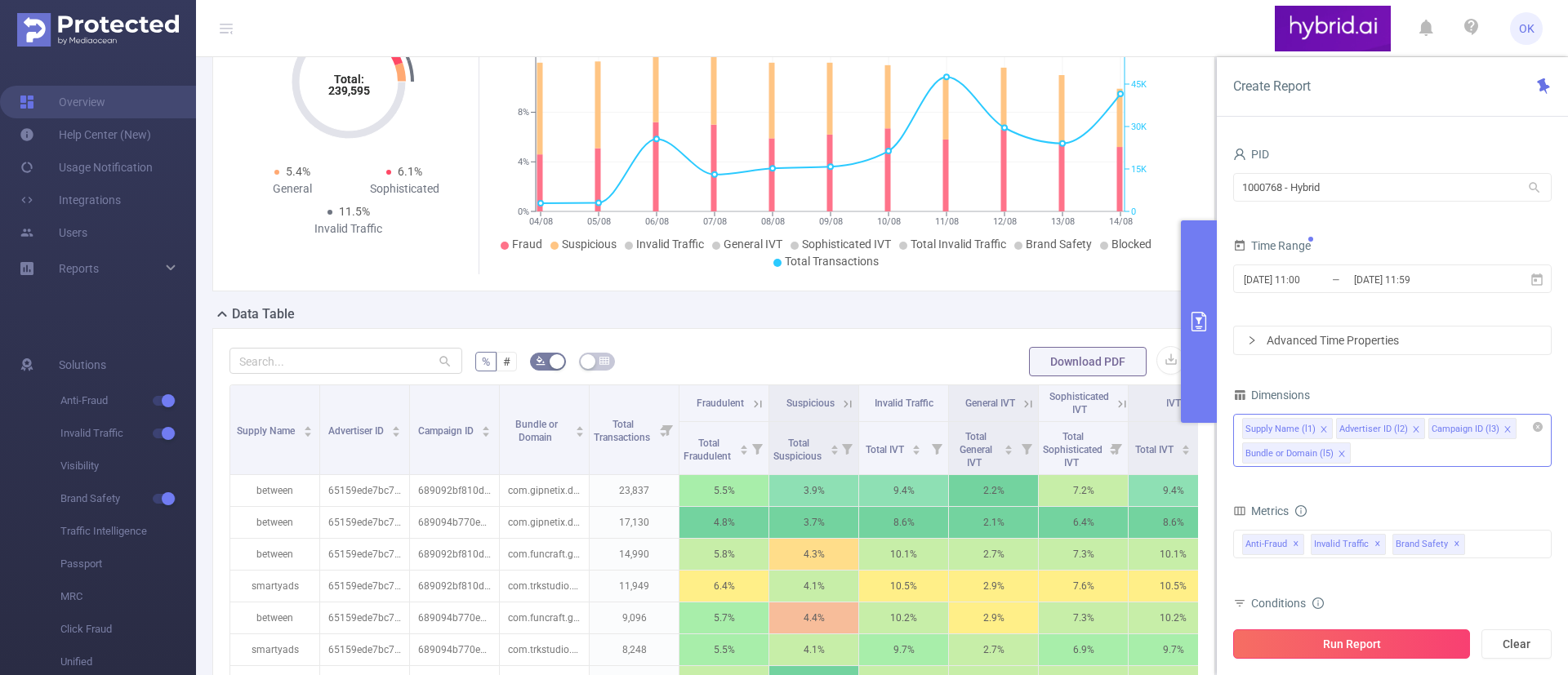
click at [1306, 562] on button "Run Report" at bounding box center [1351, 644] width 237 height 29
